Goal: Find specific fact: Find specific fact

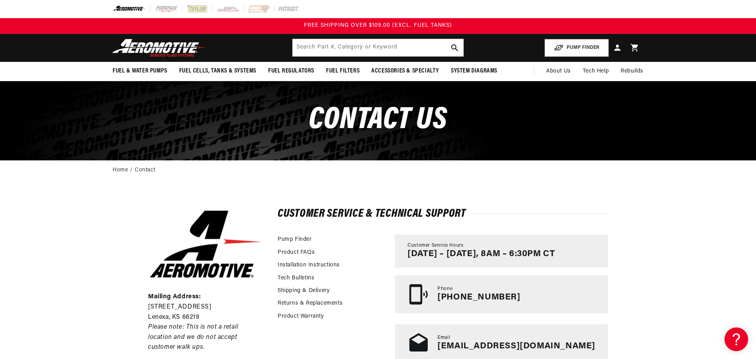
click at [399, 44] on div "Close dialog NOT SO FAST! No time to browse? No problem. Sign up and we'll keep…" at bounding box center [378, 179] width 756 height 359
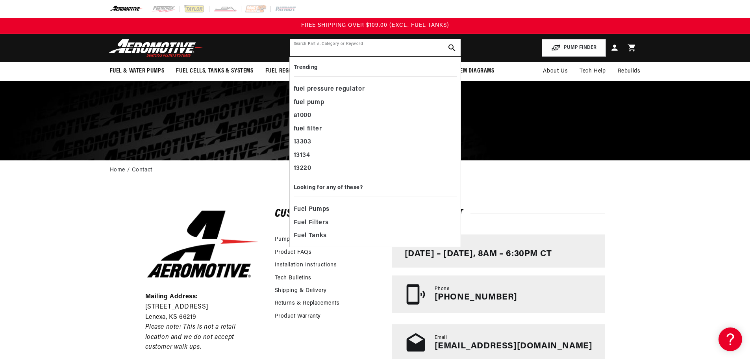
click at [348, 52] on input "text" at bounding box center [375, 47] width 171 height 17
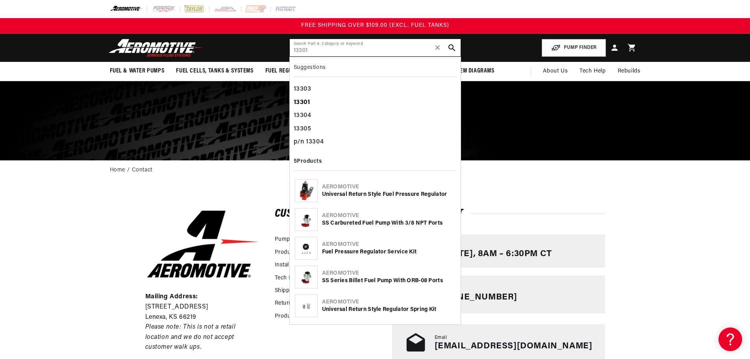
type input "13301"
click at [334, 103] on div "13301" at bounding box center [375, 102] width 163 height 13
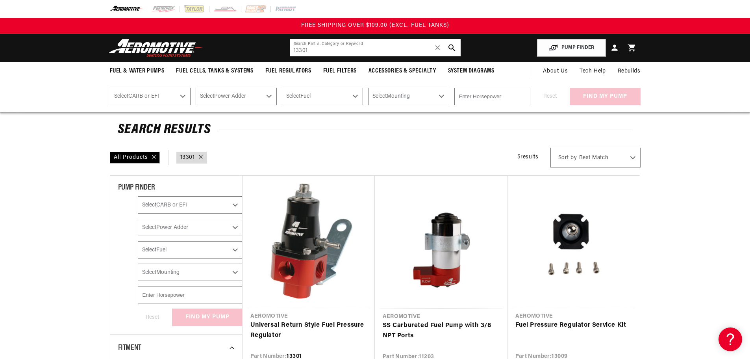
click at [319, 50] on input "13301" at bounding box center [375, 47] width 171 height 17
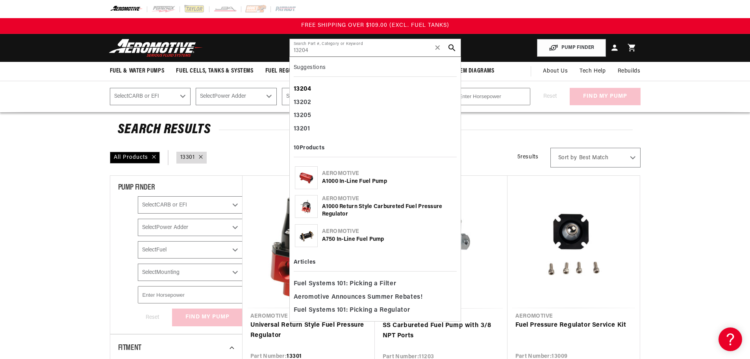
click at [331, 88] on div "13204" at bounding box center [375, 89] width 163 height 13
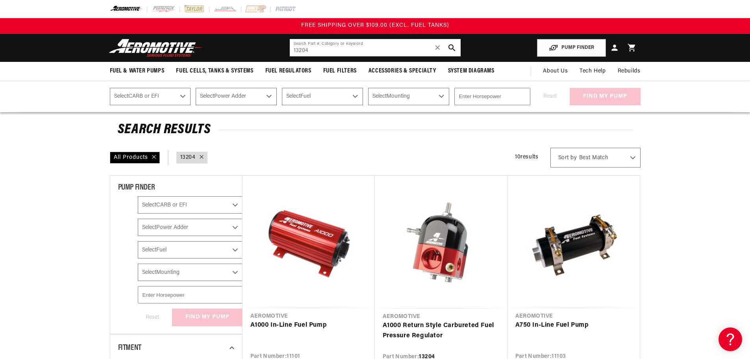
drag, startPoint x: 312, startPoint y: 52, endPoint x: 289, endPoint y: 52, distance: 23.2
click at [289, 52] on header "Fuel & Water Pumps Back In-Tank In-Line Fuel Pumps" at bounding box center [375, 48] width 570 height 28
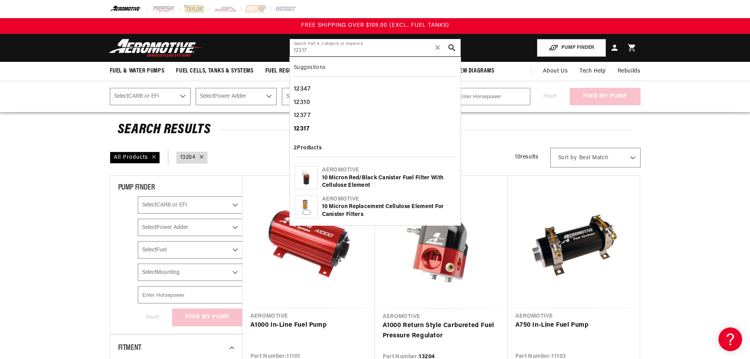
type input "12317"
click at [306, 129] on b "12317" at bounding box center [302, 129] width 16 height 6
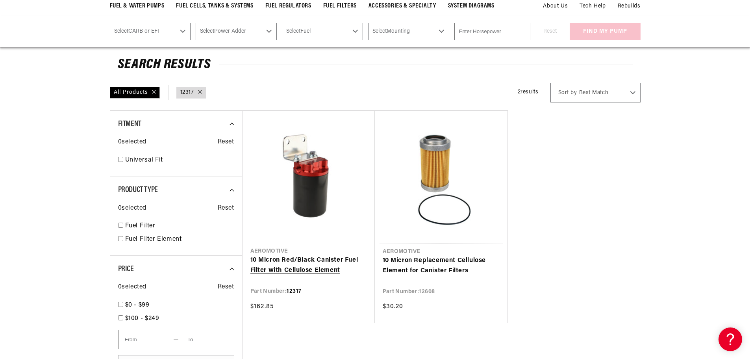
scroll to position [79, 0]
